Goal: Book appointment/travel/reservation

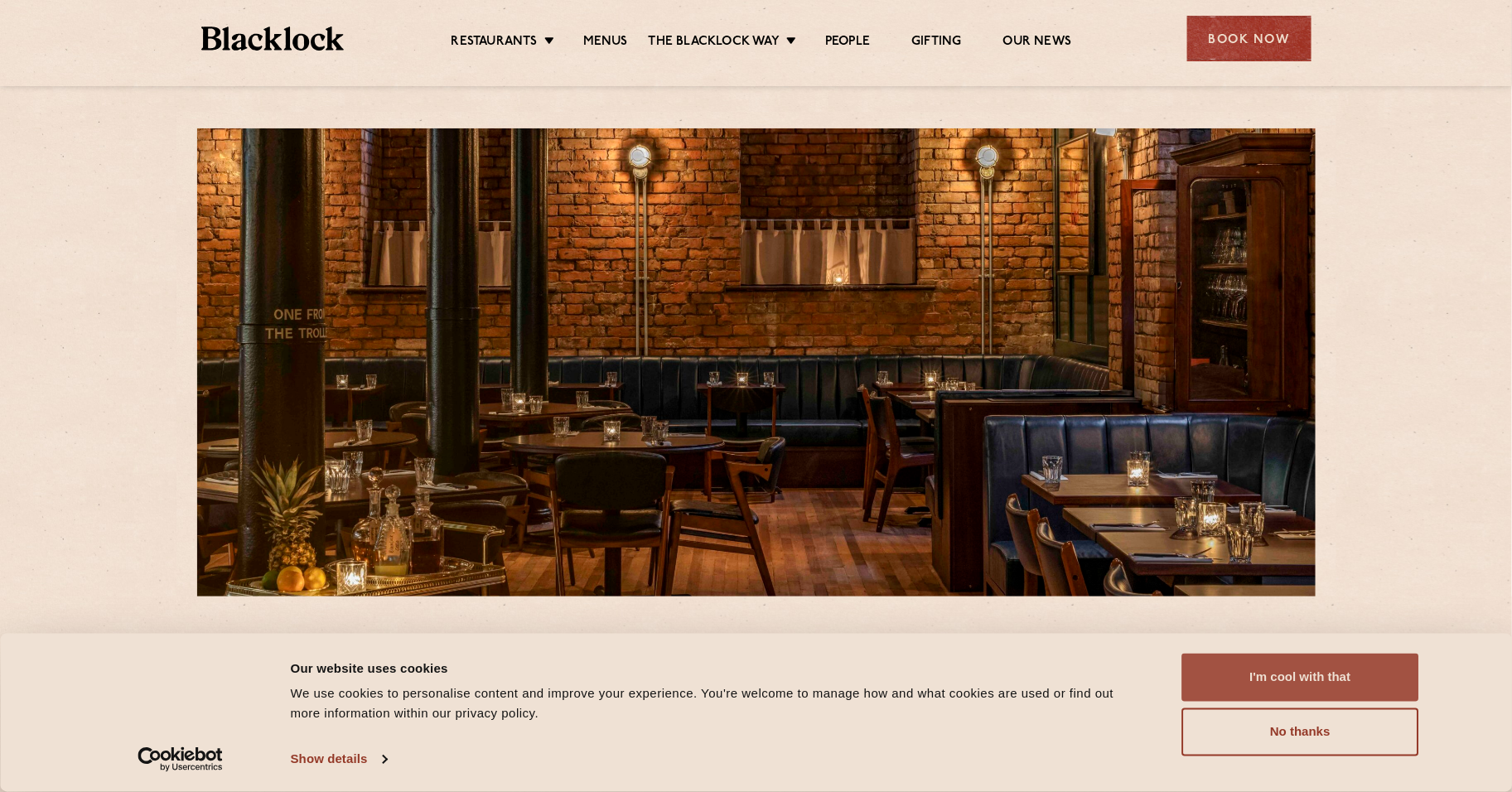
click at [1297, 681] on button "I'm cool with that" at bounding box center [1300, 677] width 237 height 48
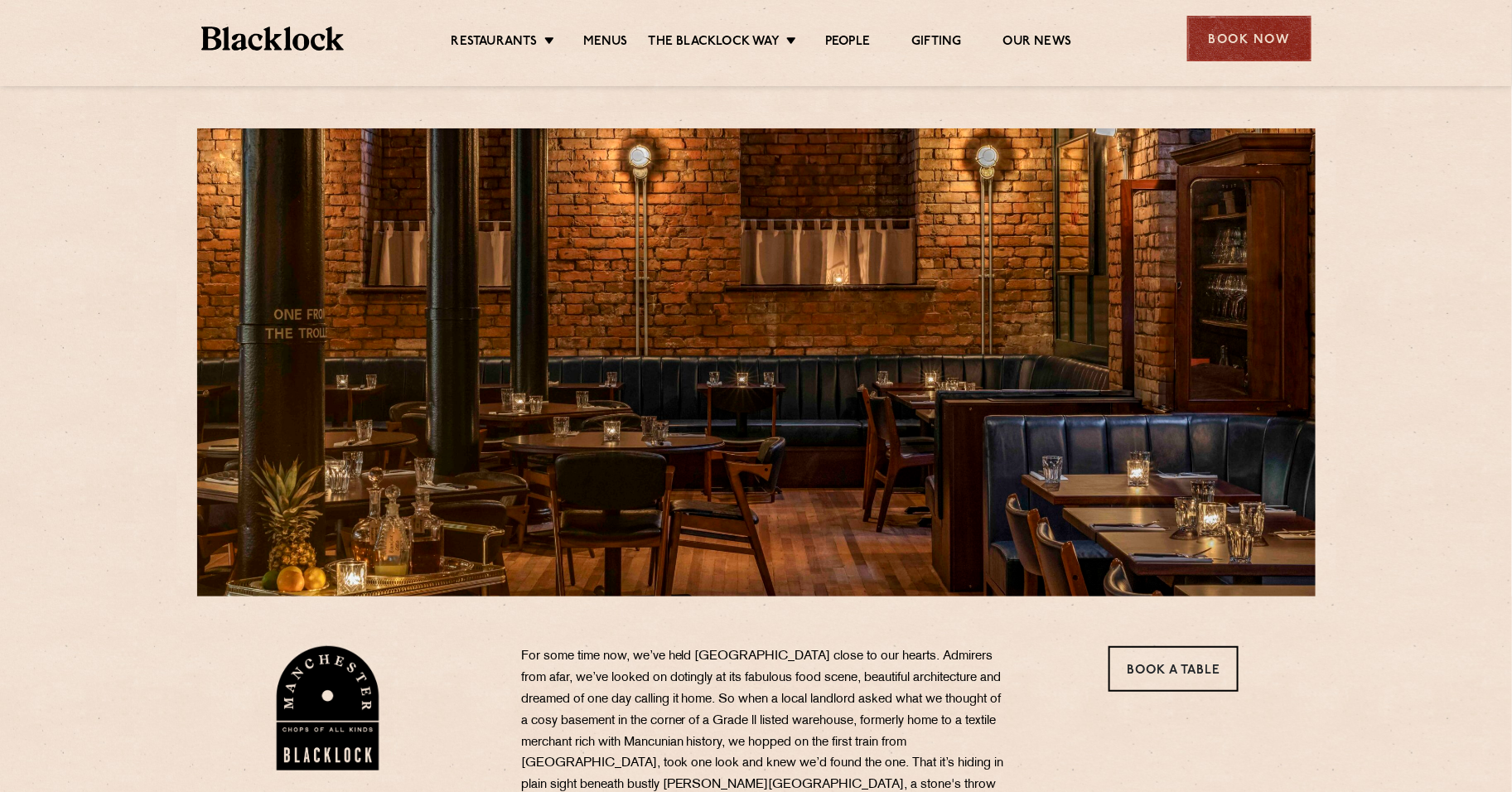
click at [1246, 33] on div "Book Now" at bounding box center [1249, 38] width 125 height 45
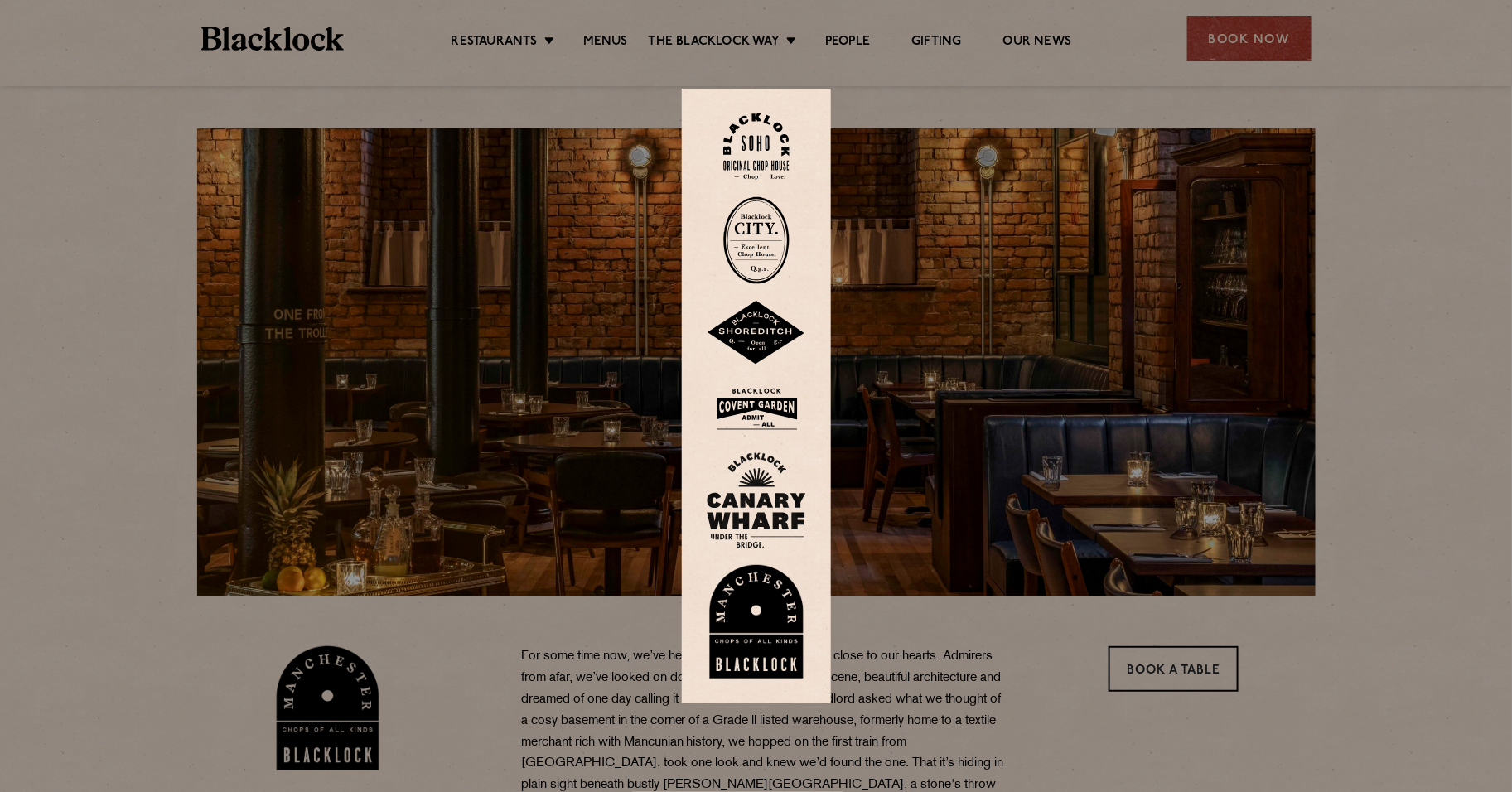
click at [770, 625] on img at bounding box center [756, 622] width 99 height 115
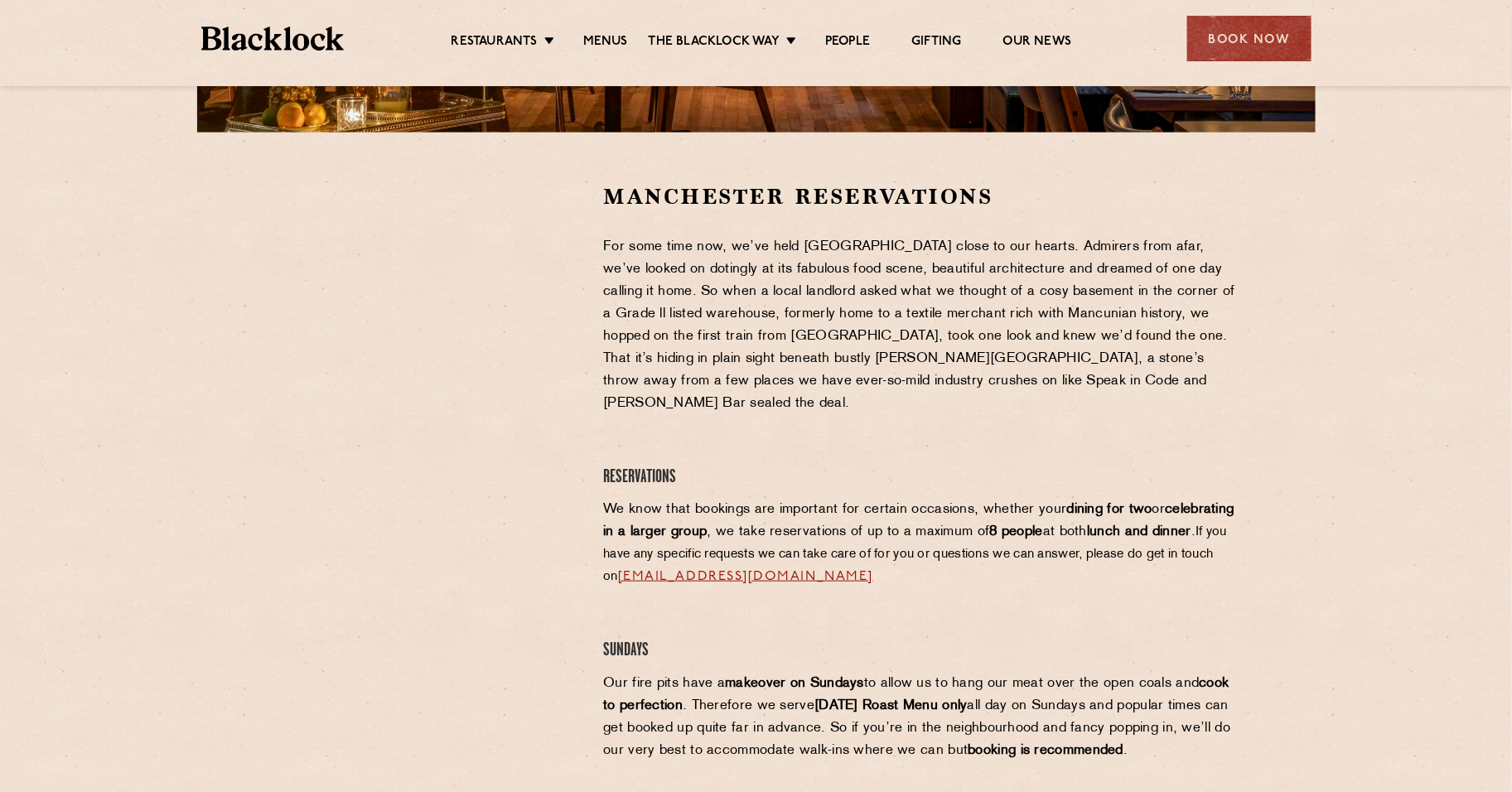
scroll to position [461, 0]
